Goal: Task Accomplishment & Management: Manage account settings

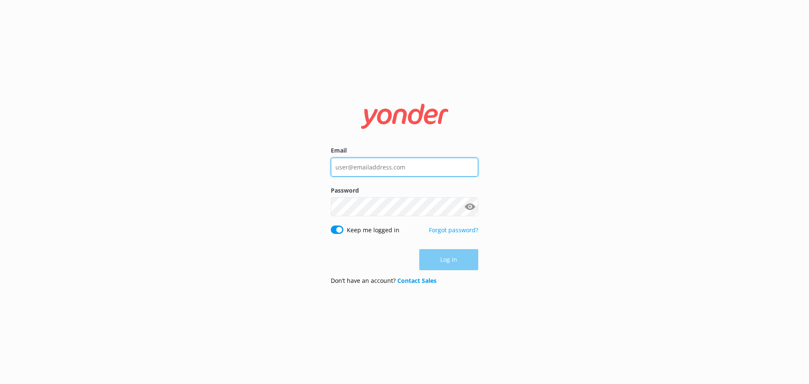
type input "[PERSON_NAME][EMAIL_ADDRESS][DOMAIN_NAME]"
click at [434, 264] on div "Log in" at bounding box center [404, 259] width 147 height 21
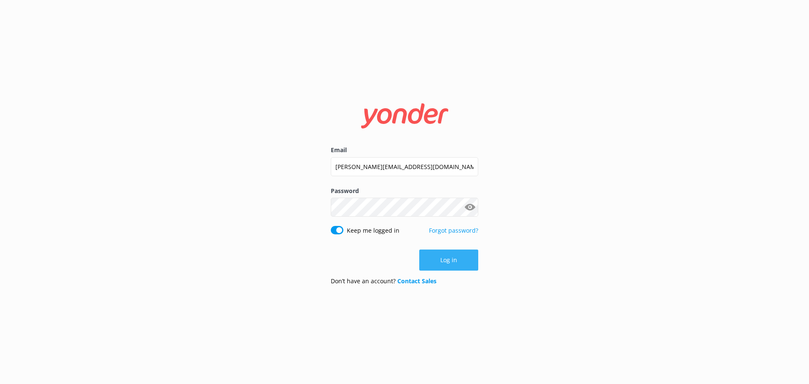
click at [454, 260] on button "Log in" at bounding box center [448, 259] width 59 height 21
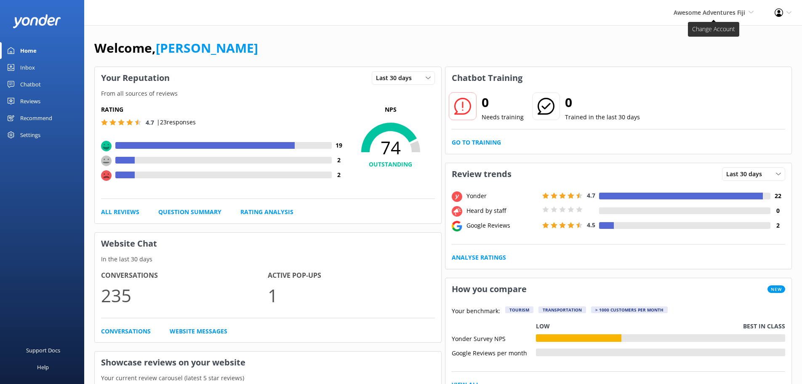
click at [732, 10] on span "Awesome Adventures Fiji" at bounding box center [710, 12] width 72 height 8
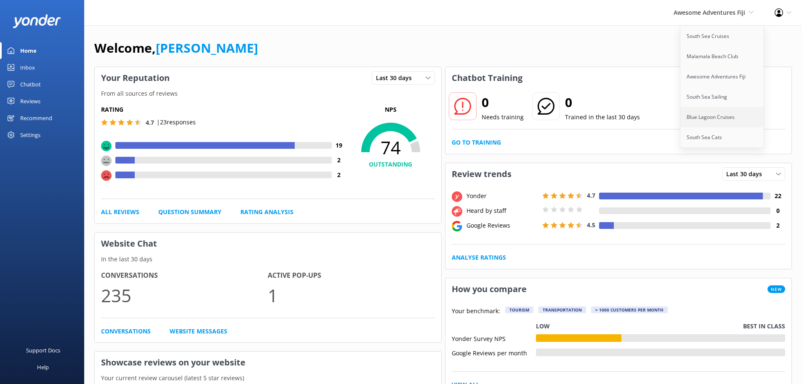
click at [712, 111] on link "Blue Lagoon Cruises" at bounding box center [723, 117] width 84 height 20
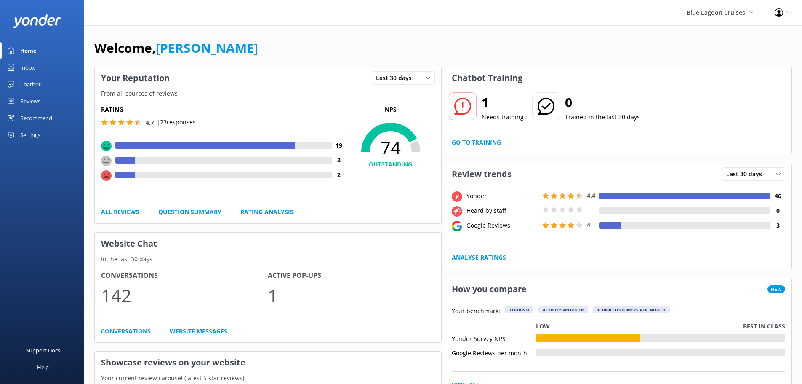
click at [31, 103] on div "Reviews" at bounding box center [30, 101] width 20 height 17
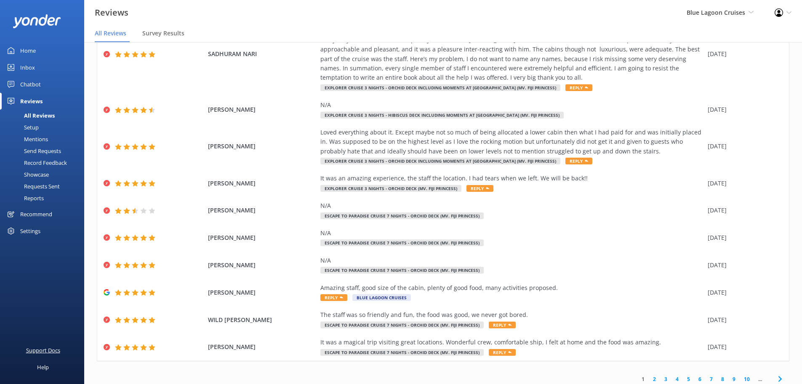
scroll to position [86, 0]
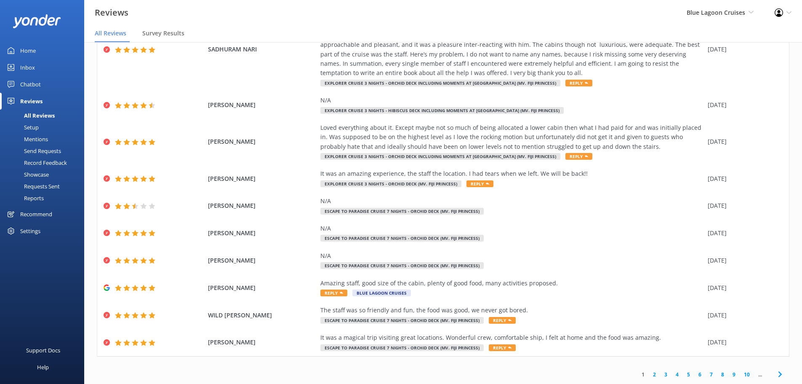
click at [36, 44] on link "Home" at bounding box center [42, 50] width 84 height 17
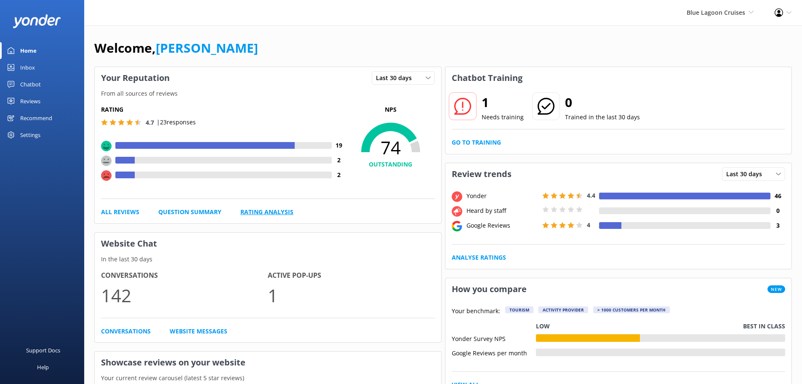
click at [264, 210] on link "Rating Analysis" at bounding box center [267, 211] width 53 height 9
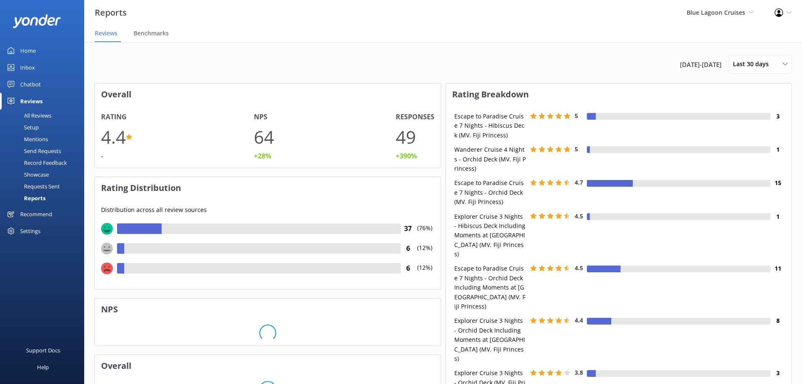
scroll to position [84, 339]
